Goal: Task Accomplishment & Management: Complete application form

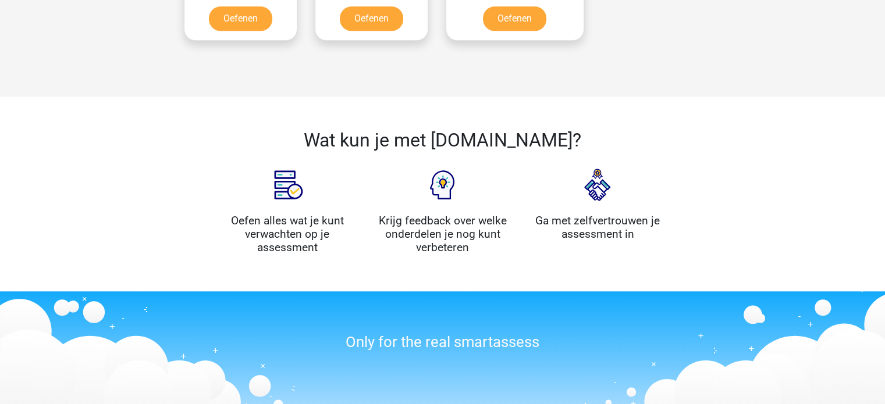
scroll to position [814, 0]
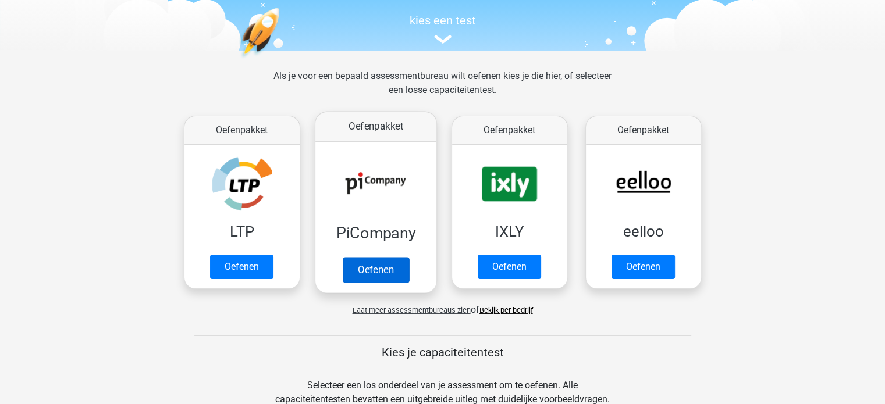
scroll to position [116, 0]
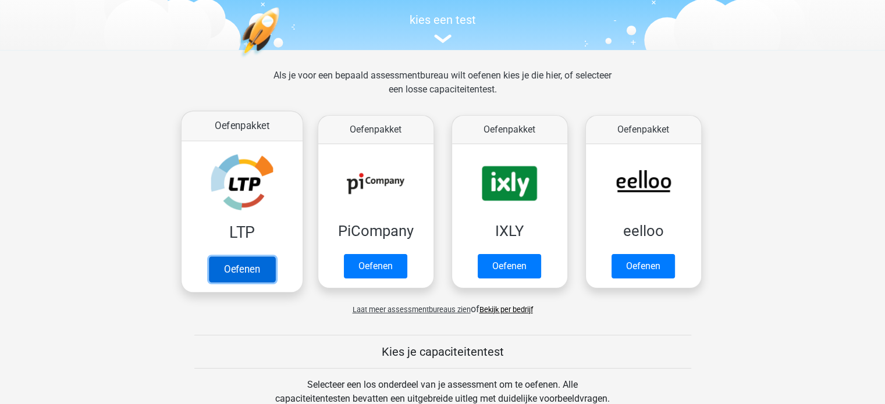
click at [254, 271] on link "Oefenen" at bounding box center [241, 270] width 66 height 26
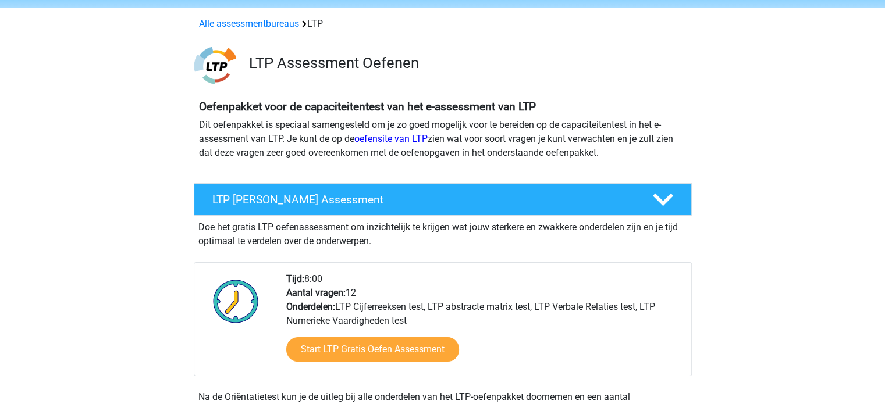
scroll to position [58, 0]
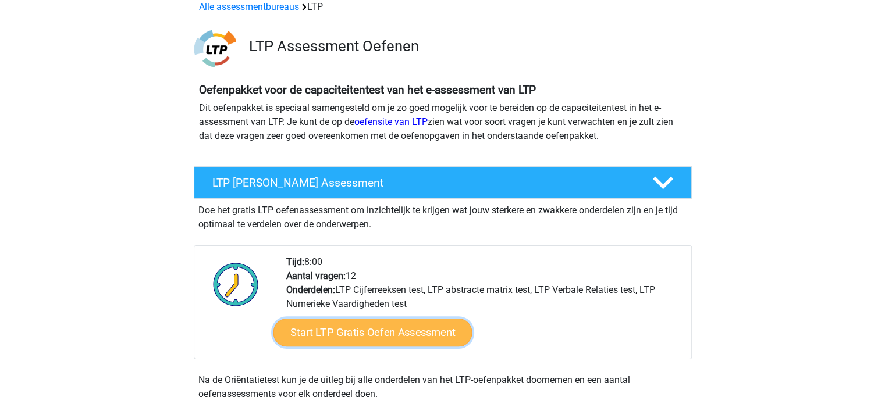
click at [376, 336] on link "Start LTP Gratis Oefen Assessment" at bounding box center [372, 333] width 199 height 28
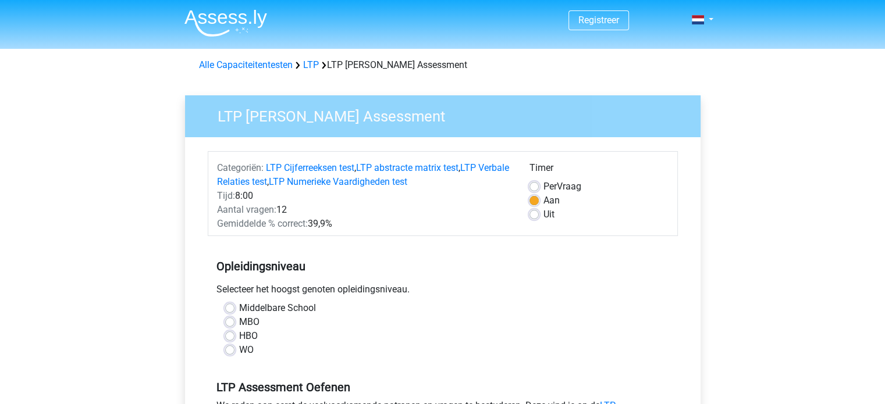
scroll to position [58, 0]
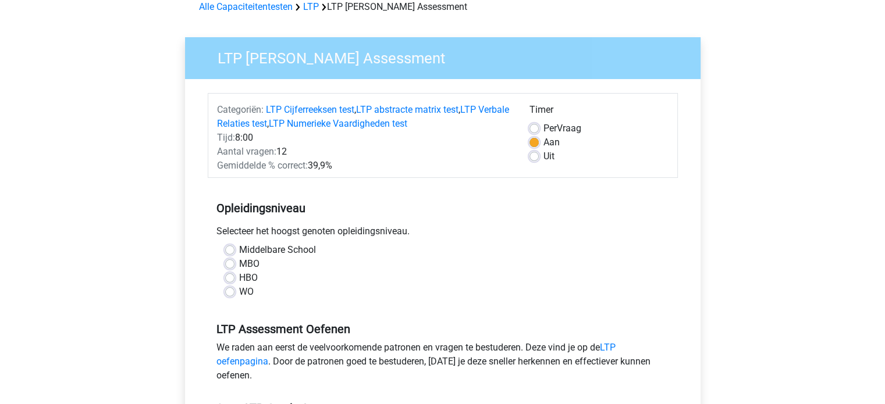
click at [250, 276] on label "HBO" at bounding box center [248, 278] width 19 height 14
click at [234, 276] on input "HBO" at bounding box center [229, 277] width 9 height 12
radio input "true"
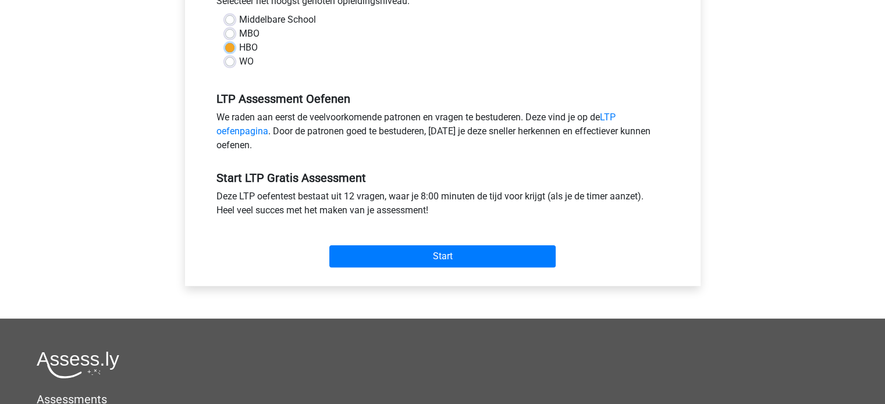
scroll to position [291, 0]
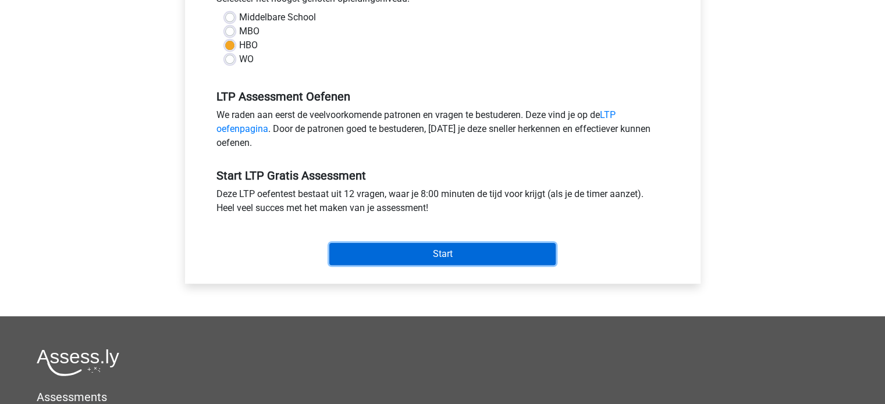
click at [414, 255] on input "Start" at bounding box center [442, 254] width 226 height 22
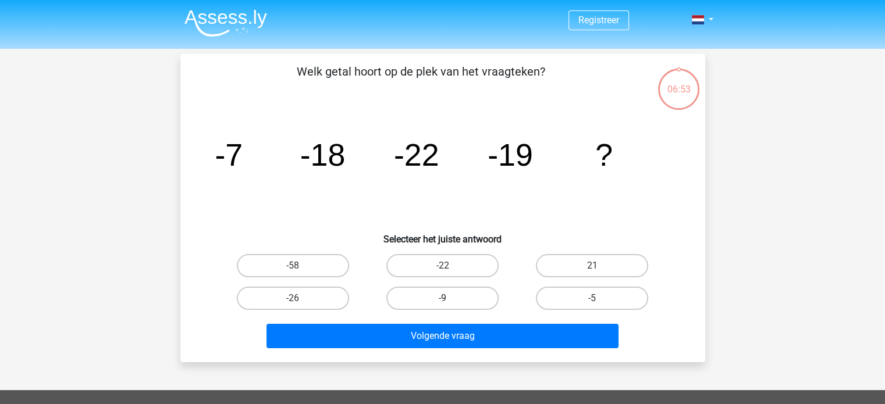
click at [465, 300] on label "-9" at bounding box center [442, 298] width 112 height 23
click at [450, 300] on input "-9" at bounding box center [446, 302] width 8 height 8
radio input "true"
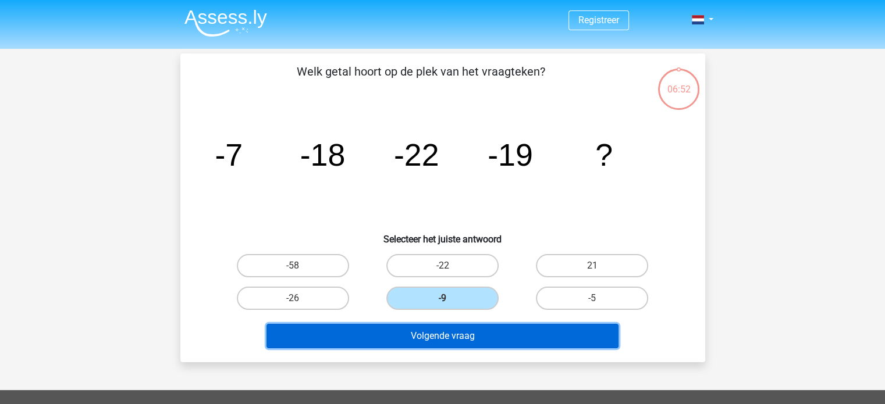
click at [467, 339] on button "Volgende vraag" at bounding box center [442, 336] width 352 height 24
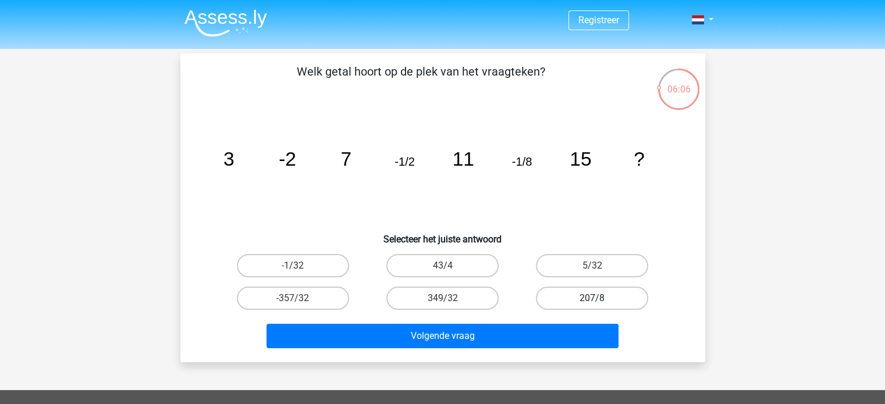
click at [627, 301] on label "207/8" at bounding box center [592, 298] width 112 height 23
click at [600, 301] on input "207/8" at bounding box center [596, 302] width 8 height 8
radio input "true"
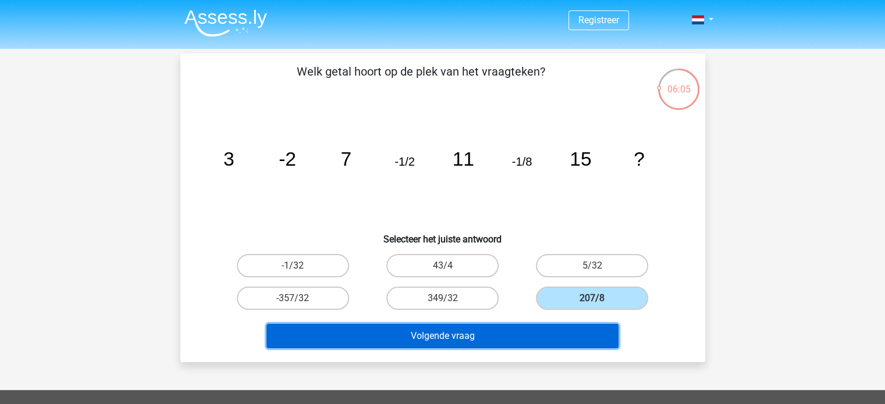
click at [488, 329] on button "Volgende vraag" at bounding box center [442, 336] width 352 height 24
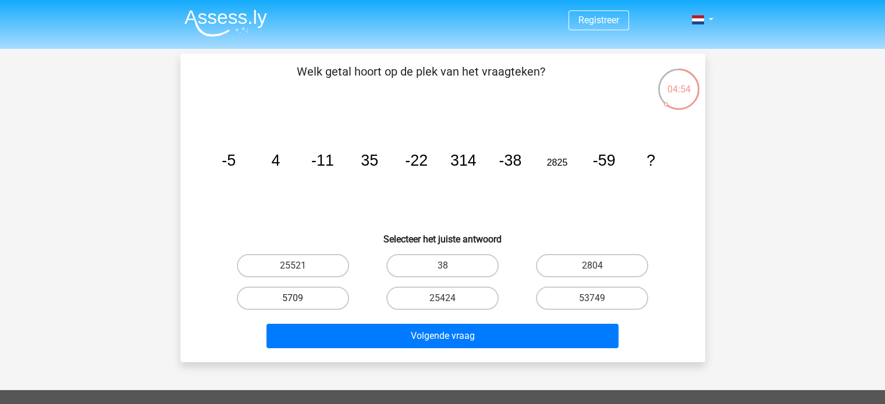
click at [311, 295] on label "5709" at bounding box center [293, 298] width 112 height 23
click at [300, 298] on input "5709" at bounding box center [297, 302] width 8 height 8
radio input "true"
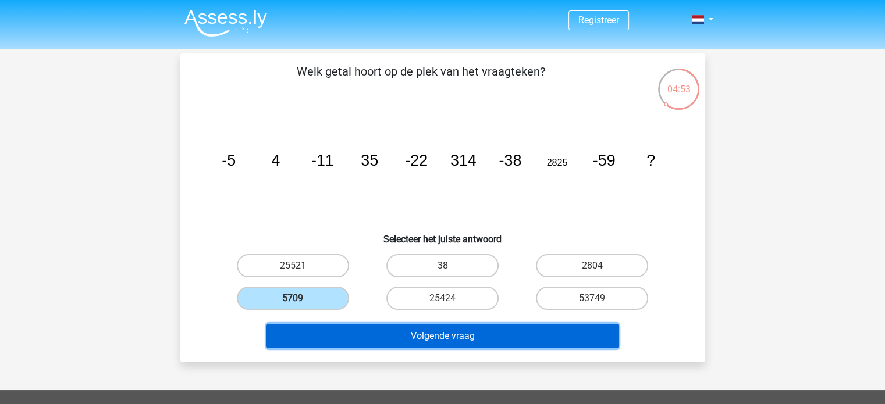
click at [428, 335] on button "Volgende vraag" at bounding box center [442, 336] width 352 height 24
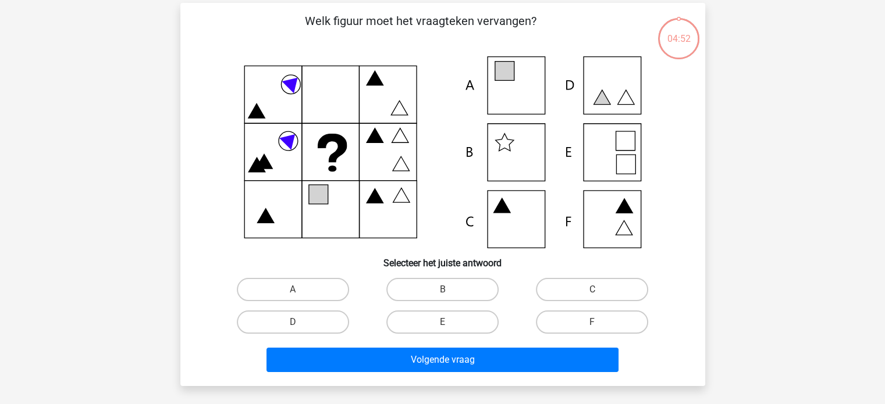
scroll to position [54, 0]
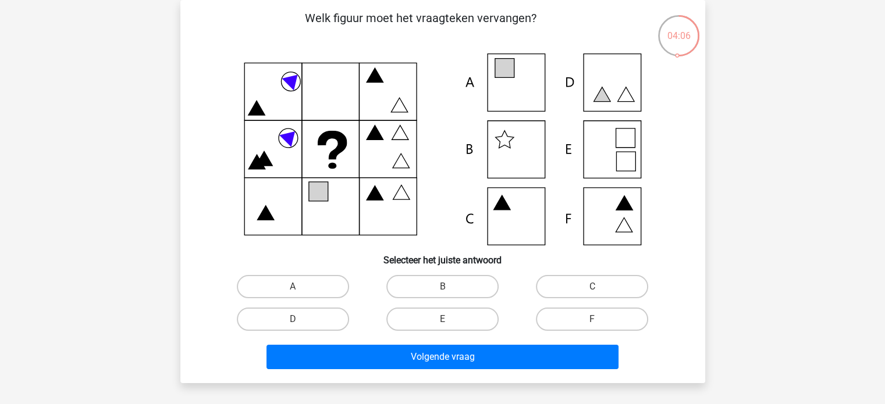
click at [606, 156] on icon at bounding box center [442, 150] width 469 height 192
click at [432, 316] on label "E" at bounding box center [442, 319] width 112 height 23
click at [442, 319] on input "E" at bounding box center [446, 323] width 8 height 8
radio input "true"
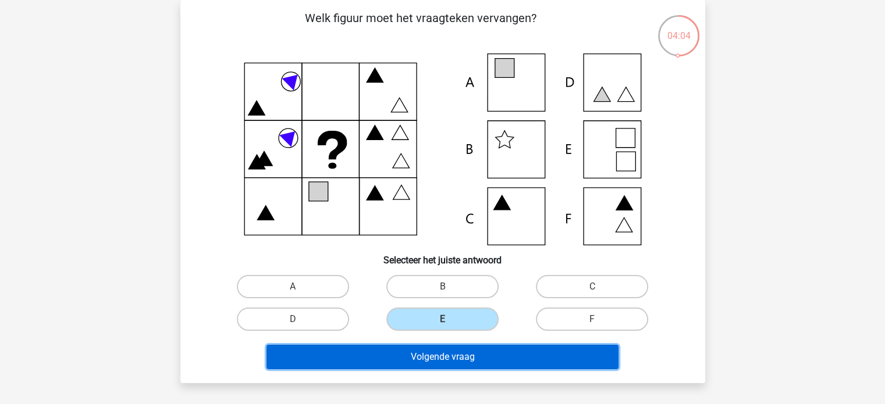
click at [452, 355] on button "Volgende vraag" at bounding box center [442, 357] width 352 height 24
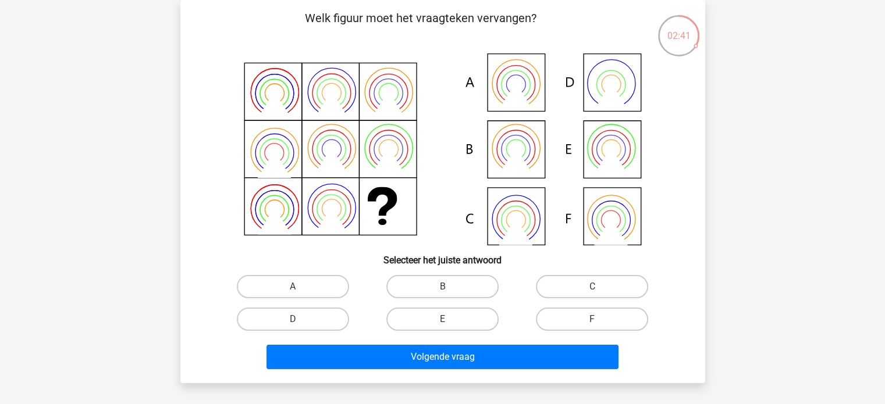
click at [503, 145] on icon at bounding box center [442, 150] width 469 height 192
click at [442, 286] on label "B" at bounding box center [442, 286] width 112 height 23
click at [442, 287] on input "B" at bounding box center [446, 291] width 8 height 8
radio input "true"
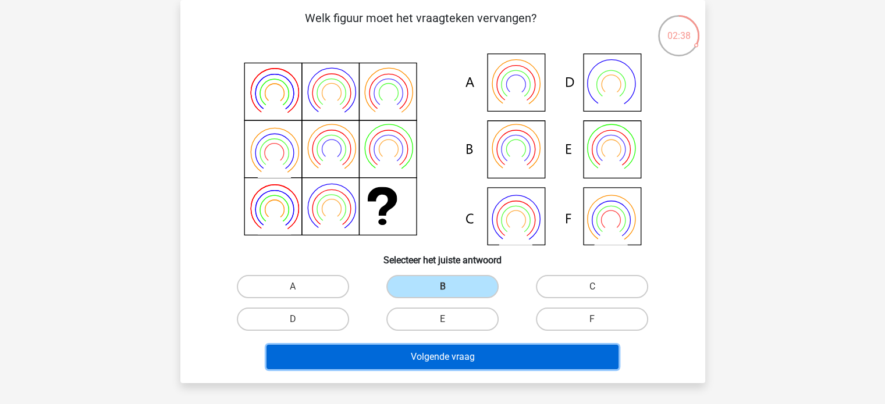
click at [468, 362] on button "Volgende vraag" at bounding box center [442, 357] width 352 height 24
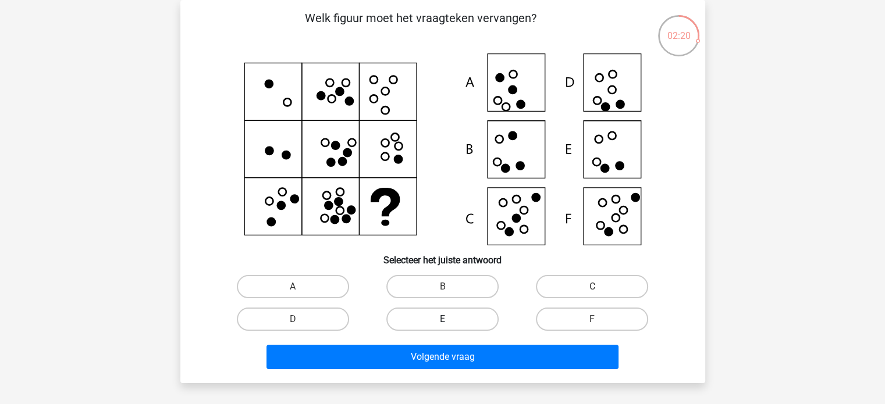
click at [474, 325] on label "E" at bounding box center [442, 319] width 112 height 23
click at [450, 325] on input "E" at bounding box center [446, 323] width 8 height 8
radio input "true"
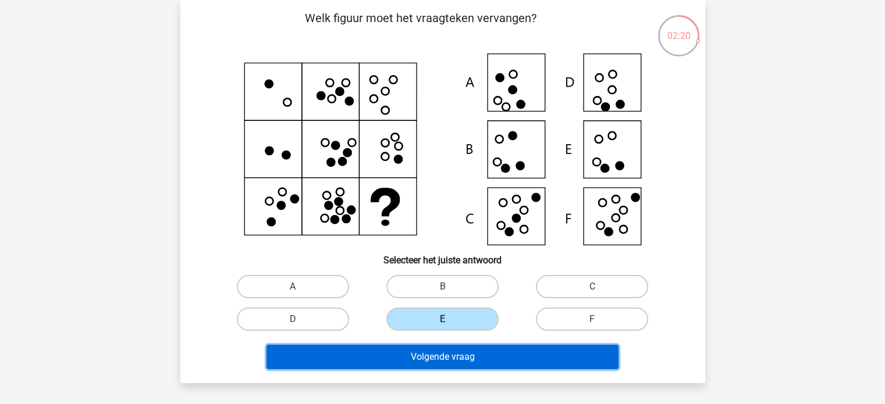
click at [481, 354] on button "Volgende vraag" at bounding box center [442, 357] width 352 height 24
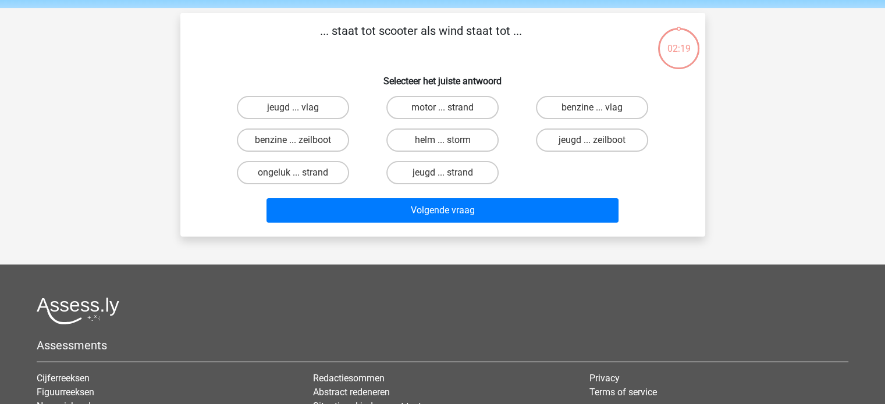
scroll to position [0, 0]
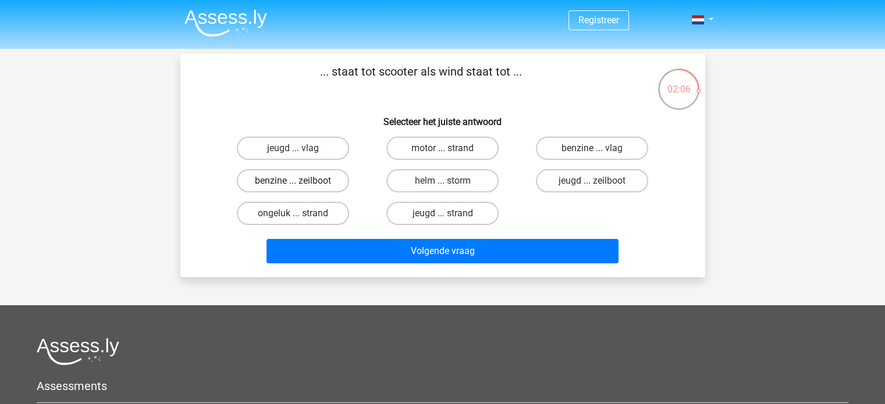
click at [324, 180] on label "benzine ... zeilboot" at bounding box center [293, 180] width 112 height 23
click at [300, 181] on input "benzine ... zeilboot" at bounding box center [297, 185] width 8 height 8
radio input "true"
click at [439, 230] on div "Volgende vraag" at bounding box center [442, 249] width 487 height 38
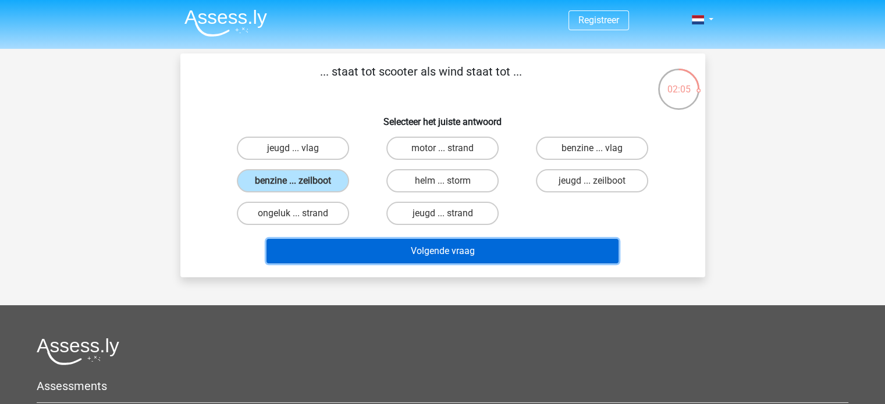
click at [442, 241] on button "Volgende vraag" at bounding box center [442, 251] width 352 height 24
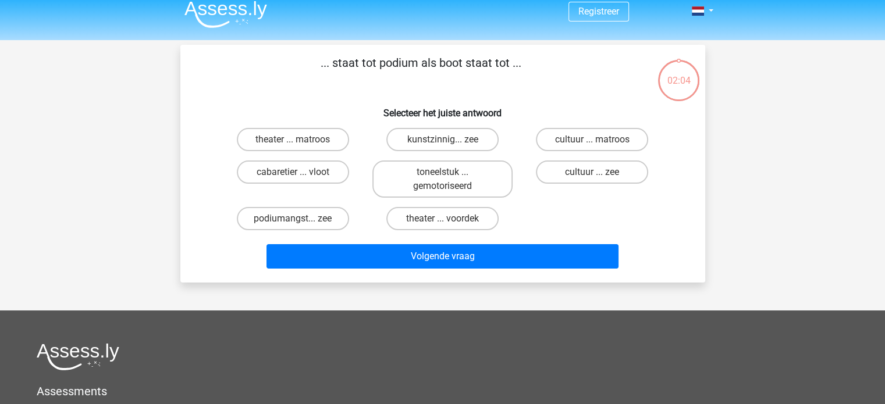
scroll to position [54, 0]
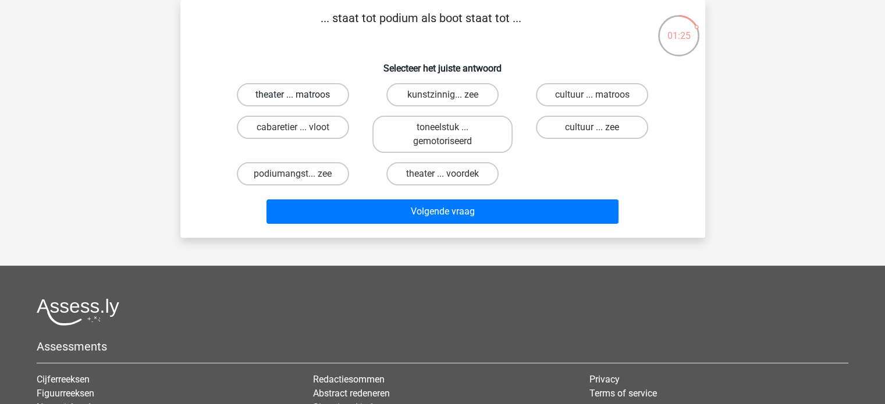
click at [330, 92] on label "theater ... matroos" at bounding box center [293, 94] width 112 height 23
click at [300, 95] on input "theater ... matroos" at bounding box center [297, 99] width 8 height 8
radio input "true"
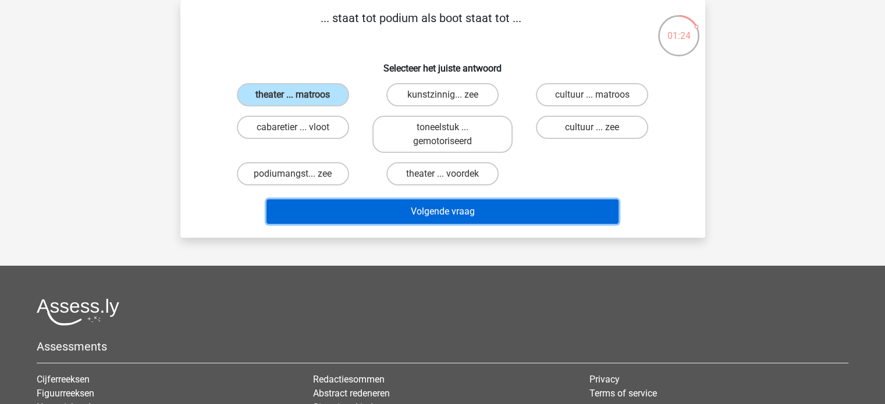
click at [470, 204] on button "Volgende vraag" at bounding box center [442, 212] width 352 height 24
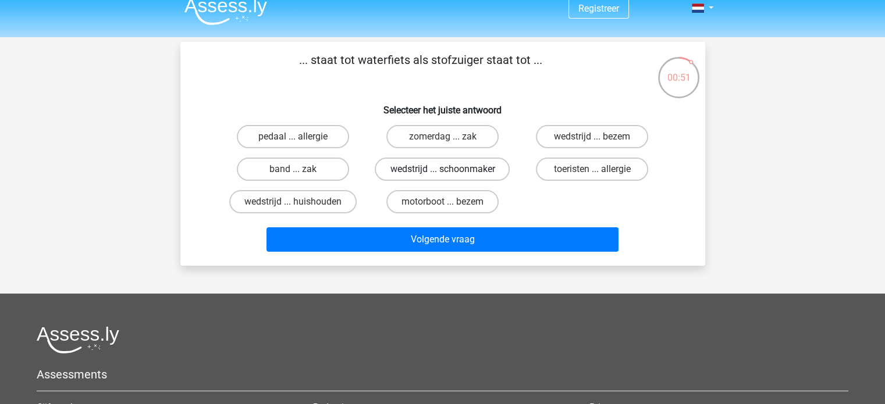
scroll to position [0, 0]
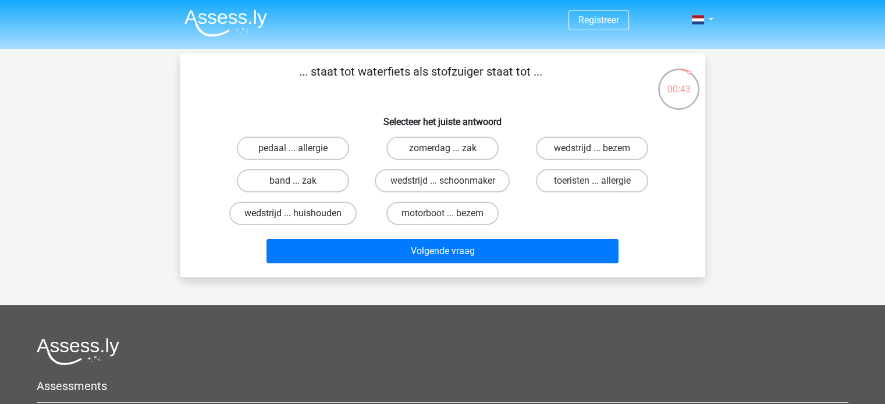
click at [330, 209] on label "wedstrijd ... huishouden" at bounding box center [292, 213] width 127 height 23
click at [300, 213] on input "wedstrijd ... huishouden" at bounding box center [297, 217] width 8 height 8
radio input "true"
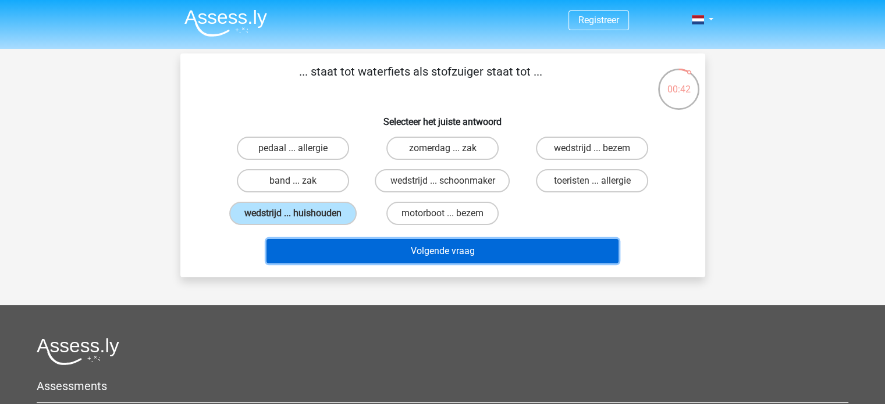
click at [436, 239] on button "Volgende vraag" at bounding box center [442, 251] width 352 height 24
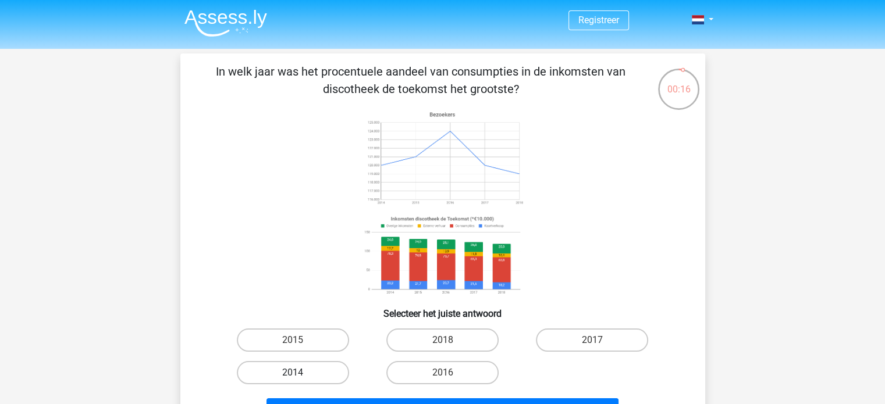
click at [308, 376] on label "2014" at bounding box center [293, 372] width 112 height 23
click at [300, 376] on input "2014" at bounding box center [297, 377] width 8 height 8
radio input "true"
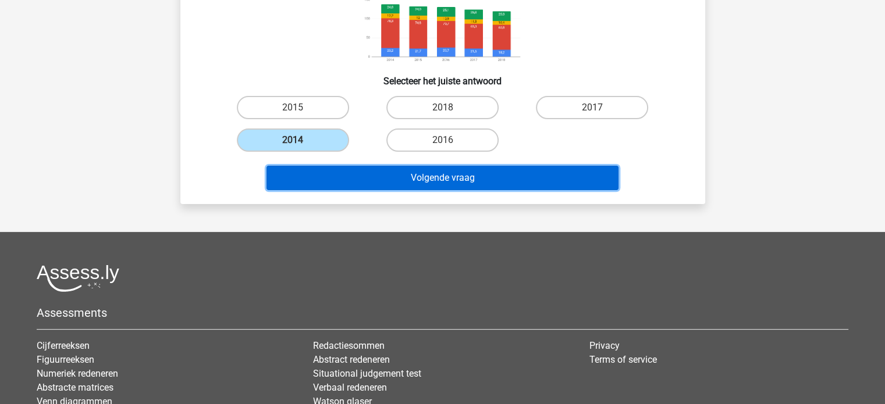
click at [436, 180] on button "Volgende vraag" at bounding box center [442, 178] width 352 height 24
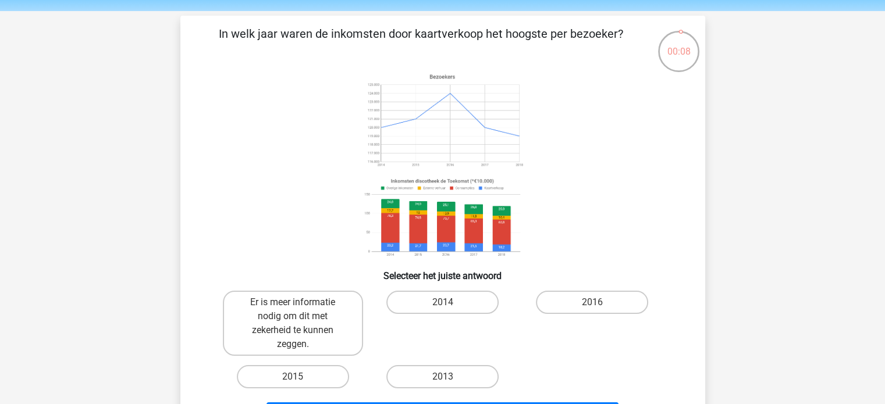
scroll to position [58, 0]
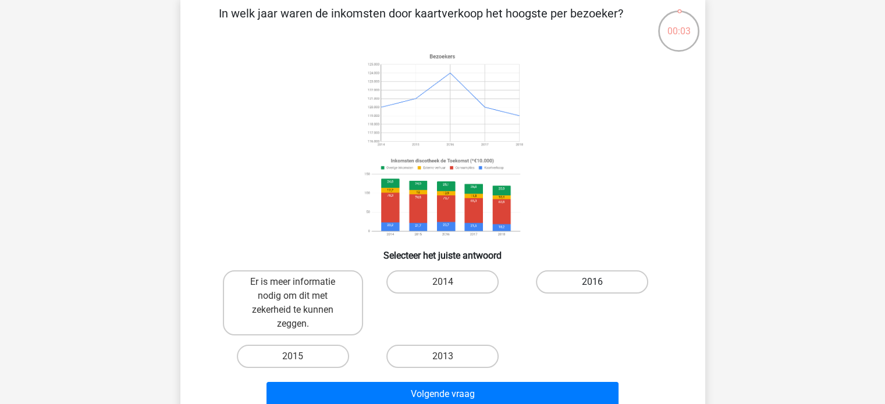
click at [582, 291] on label "2016" at bounding box center [592, 282] width 112 height 23
click at [592, 290] on input "2016" at bounding box center [596, 286] width 8 height 8
radio input "true"
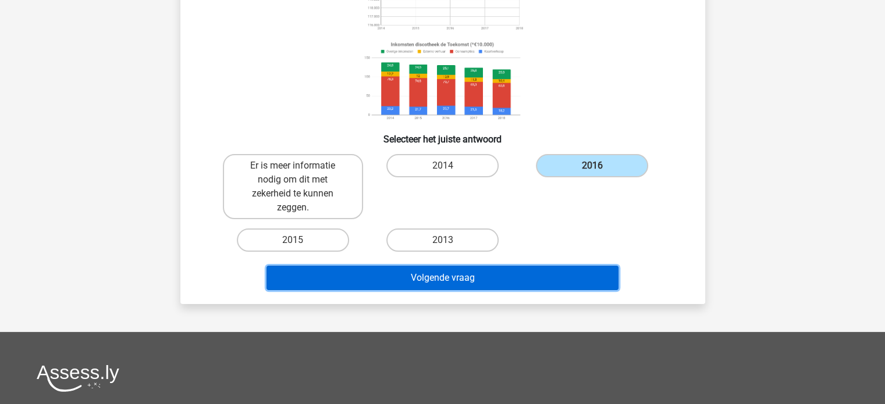
click at [499, 283] on button "Volgende vraag" at bounding box center [442, 278] width 352 height 24
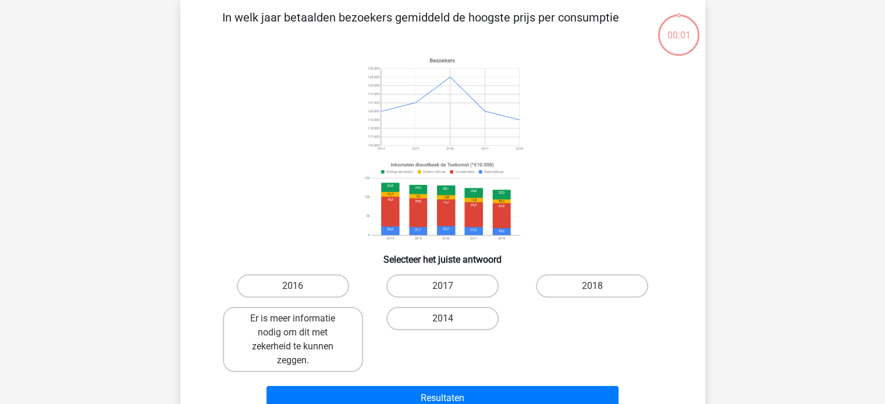
scroll to position [54, 0]
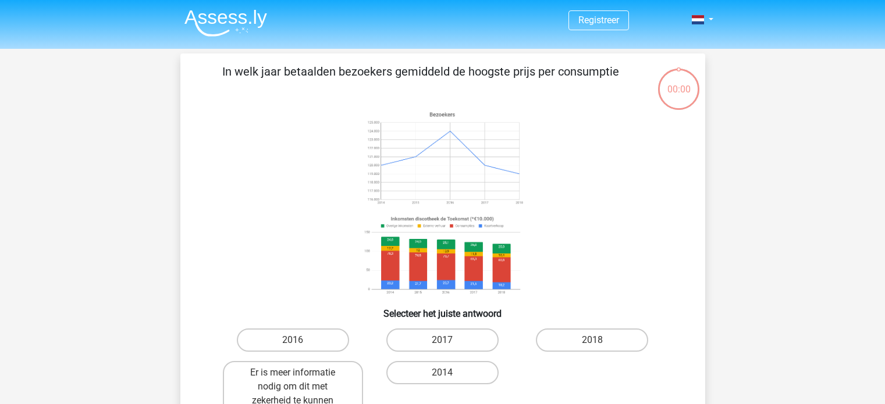
scroll to position [54, 0]
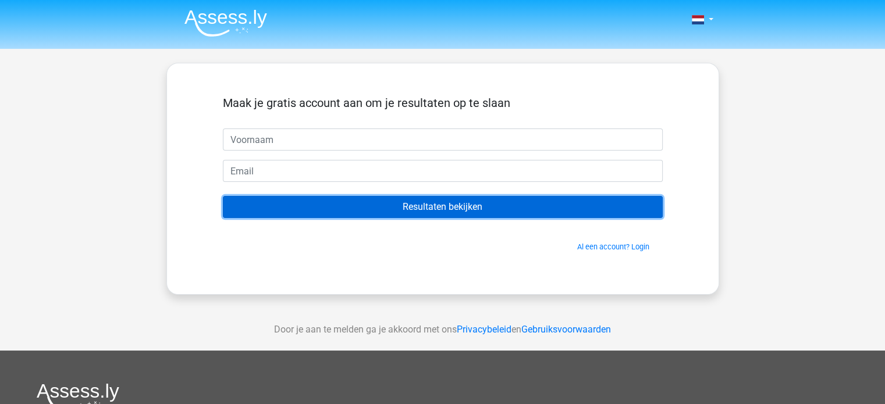
click at [433, 205] on input "Resultaten bekijken" at bounding box center [443, 207] width 440 height 22
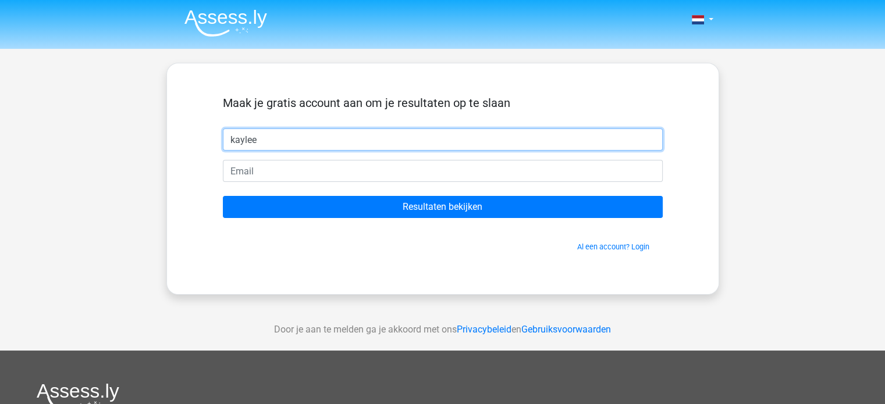
type input "kaylee"
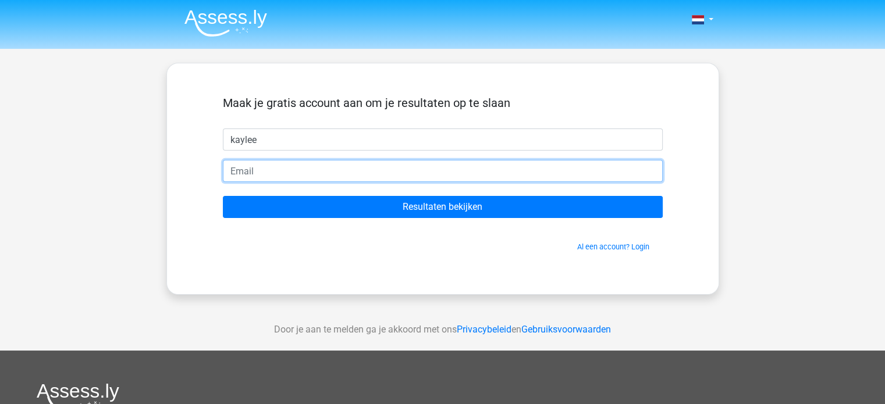
click at [263, 170] on input "email" at bounding box center [443, 171] width 440 height 22
type input "[EMAIL_ADDRESS][DOMAIN_NAME]"
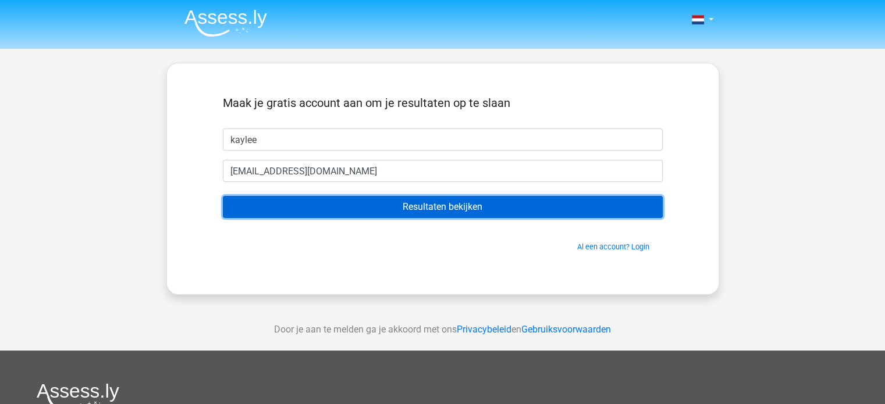
click at [429, 211] on input "Resultaten bekijken" at bounding box center [443, 207] width 440 height 22
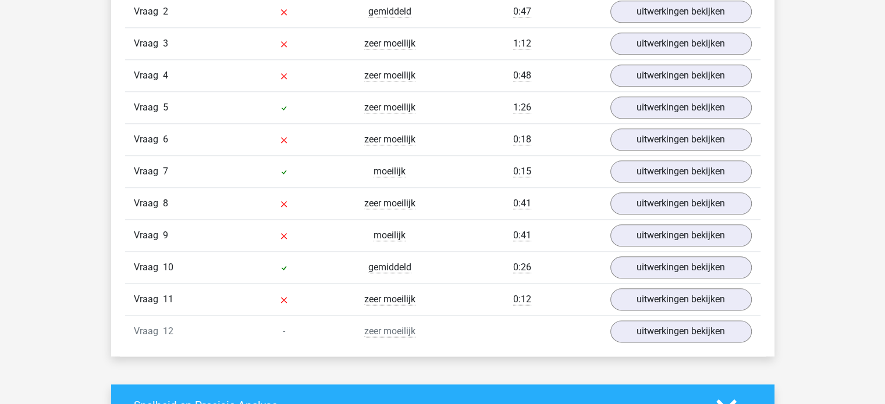
scroll to position [1222, 0]
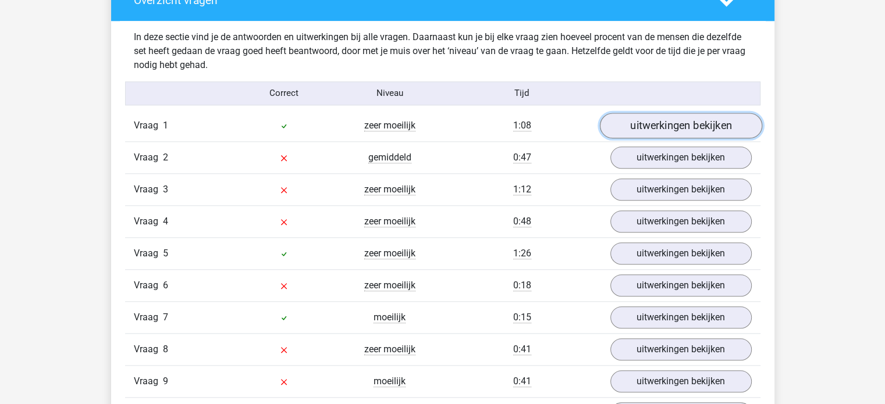
click at [701, 122] on link "uitwerkingen bekijken" at bounding box center [680, 126] width 162 height 26
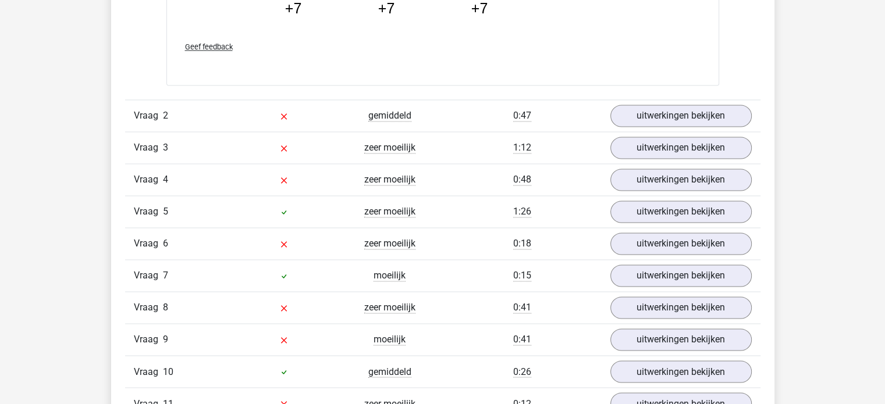
scroll to position [1920, 0]
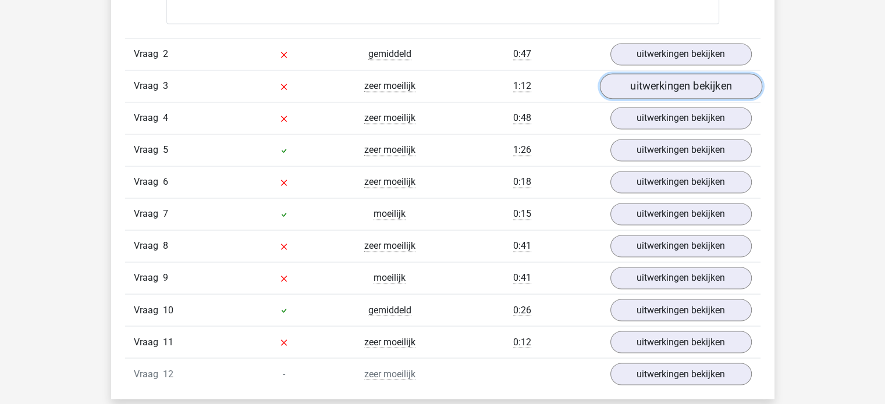
click at [667, 92] on link "uitwerkingen bekijken" at bounding box center [680, 86] width 162 height 26
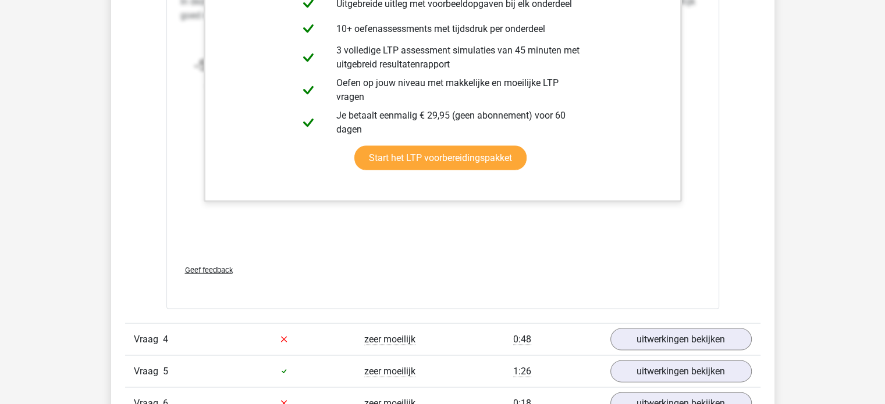
scroll to position [2560, 0]
